Goal: Browse casually

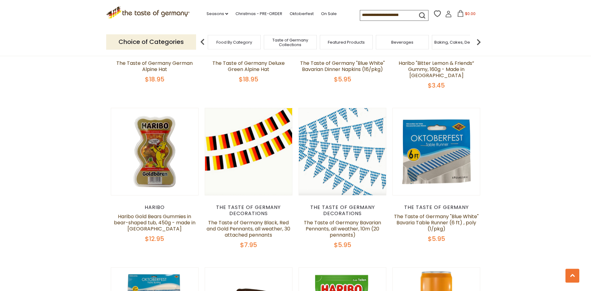
scroll to position [628, 0]
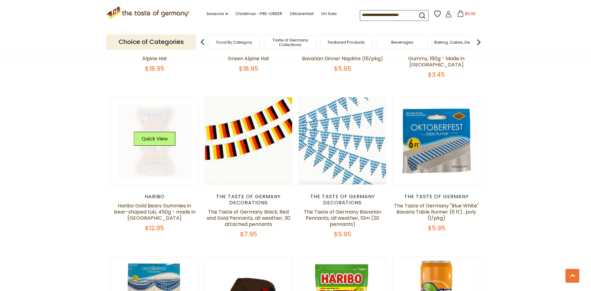
click at [161, 159] on link at bounding box center [154, 141] width 73 height 73
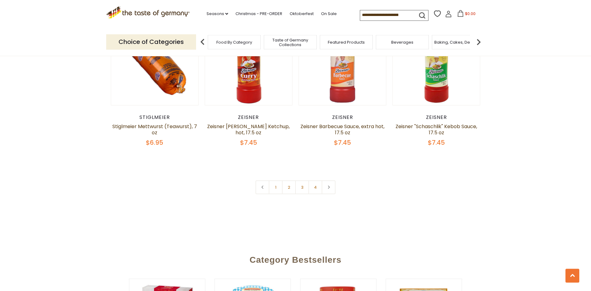
scroll to position [1569, 0]
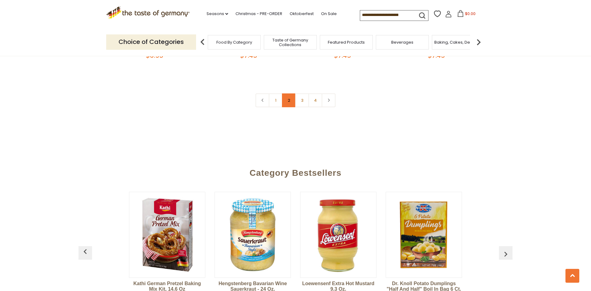
click at [289, 94] on link "2" at bounding box center [289, 101] width 14 height 14
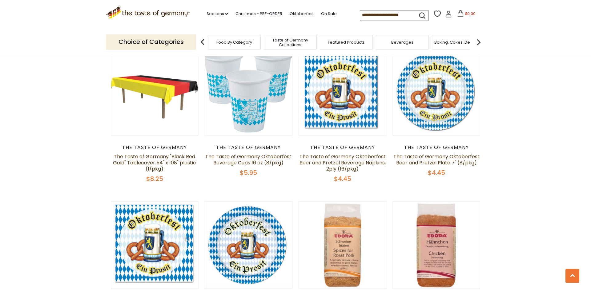
scroll to position [901, 0]
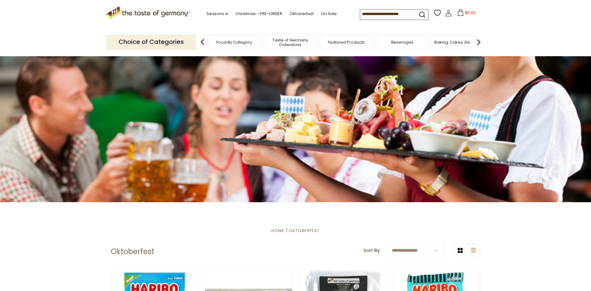
click at [292, 43] on span "Taste of Germany Collections" at bounding box center [289, 42] width 49 height 9
